Goal: Transaction & Acquisition: Subscribe to service/newsletter

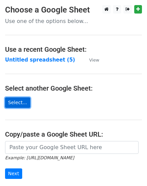
click at [20, 105] on link "Select..." at bounding box center [17, 102] width 25 height 10
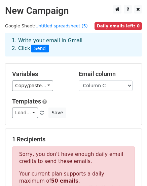
click at [115, 26] on span "Daily emails left: 0" at bounding box center [119, 25] width 48 height 7
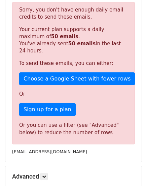
scroll to position [158, 0]
